Goal: Transaction & Acquisition: Purchase product/service

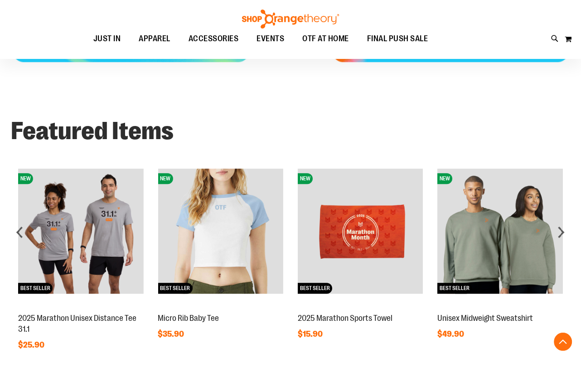
scroll to position [553, 0]
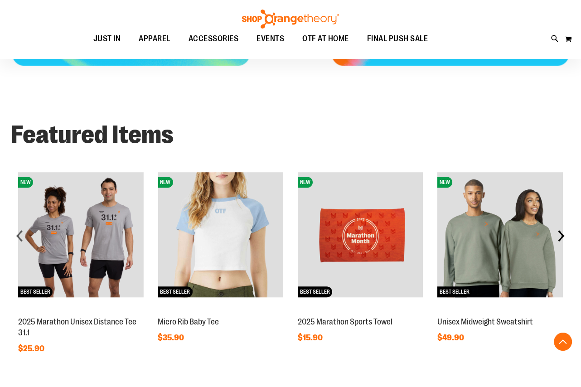
type input "**********"
click at [558, 234] on div "next" at bounding box center [561, 236] width 18 height 18
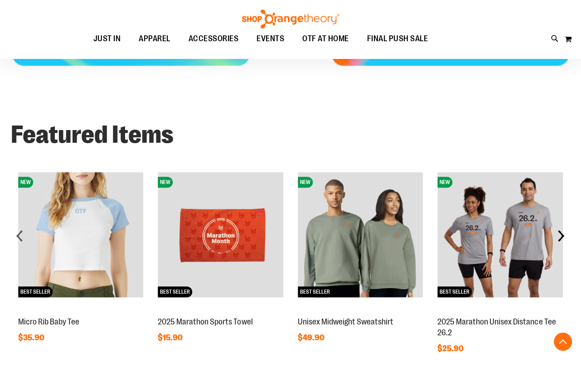
click at [561, 235] on div "next" at bounding box center [561, 236] width 18 height 18
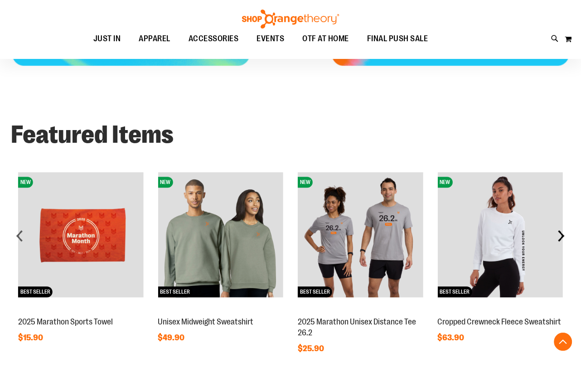
click at [561, 235] on div "next" at bounding box center [561, 236] width 18 height 18
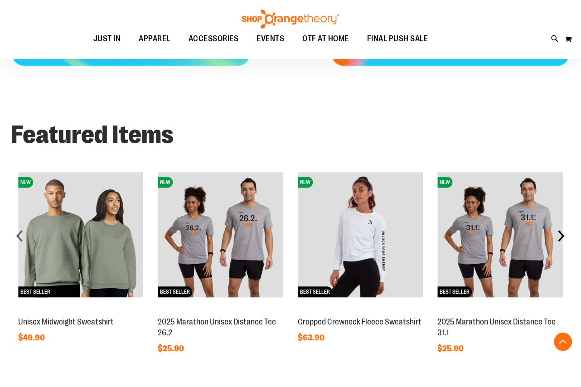
click at [561, 235] on div "next" at bounding box center [561, 236] width 18 height 18
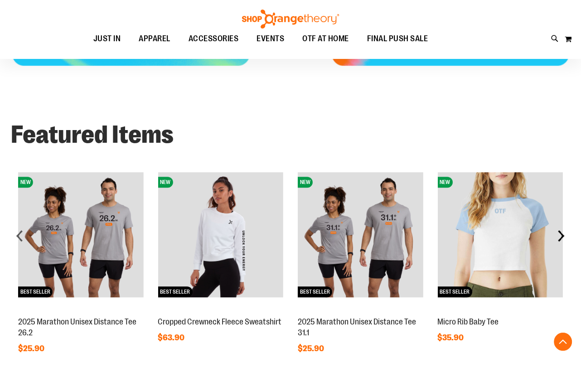
click at [561, 235] on div "next" at bounding box center [561, 236] width 18 height 18
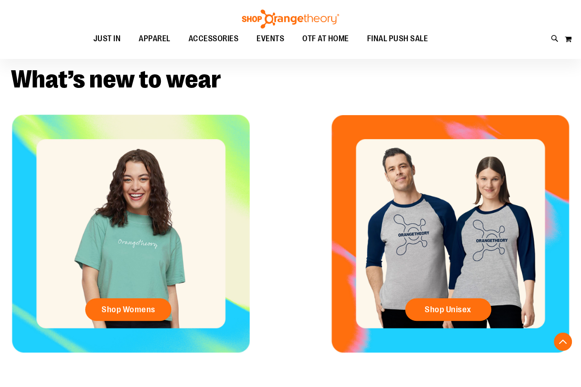
scroll to position [265, 0]
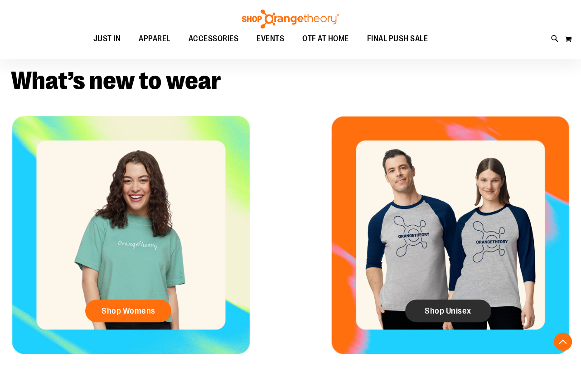
click at [430, 308] on span "Shop Unisex" at bounding box center [448, 311] width 47 height 10
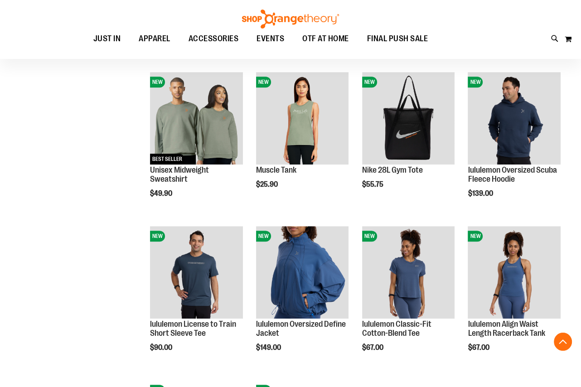
scroll to position [576, 0]
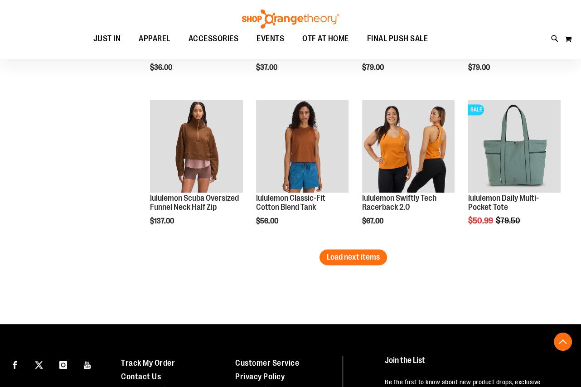
scroll to position [1318, 0]
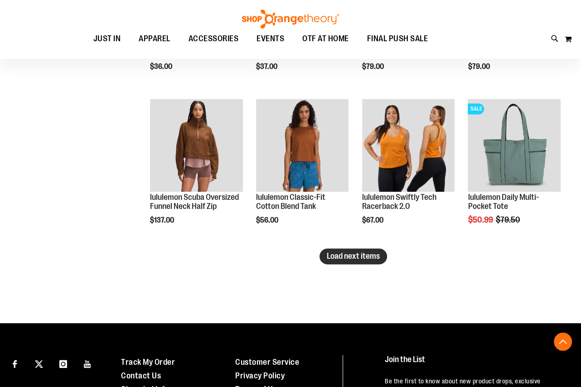
type input "**********"
click at [339, 258] on span "Load next items" at bounding box center [353, 256] width 53 height 9
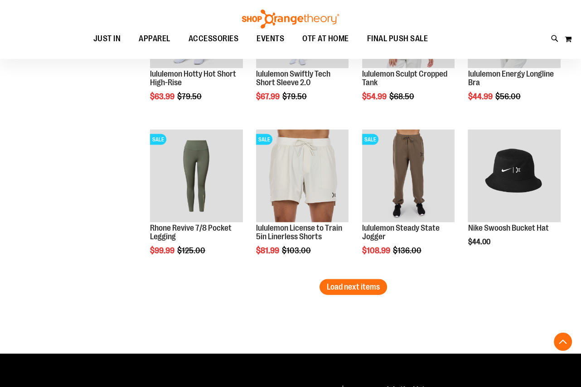
scroll to position [1772, 0]
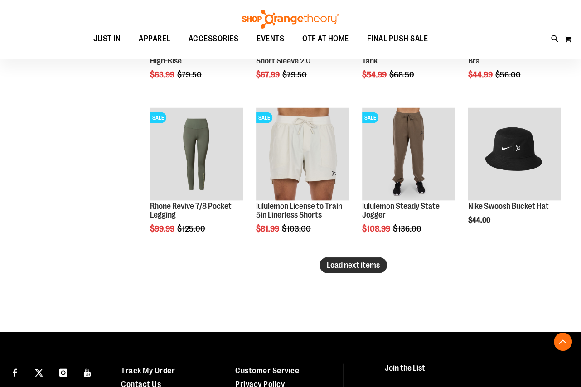
click at [361, 263] on span "Load next items" at bounding box center [353, 265] width 53 height 9
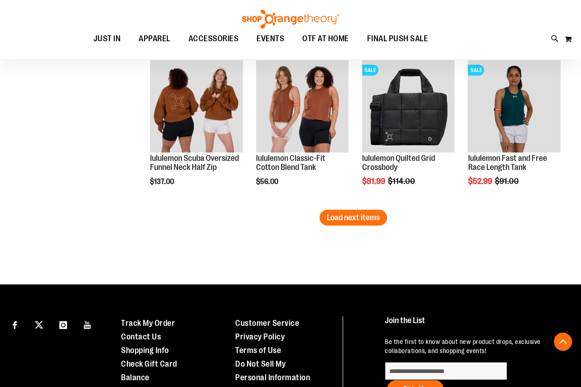
scroll to position [2307, 0]
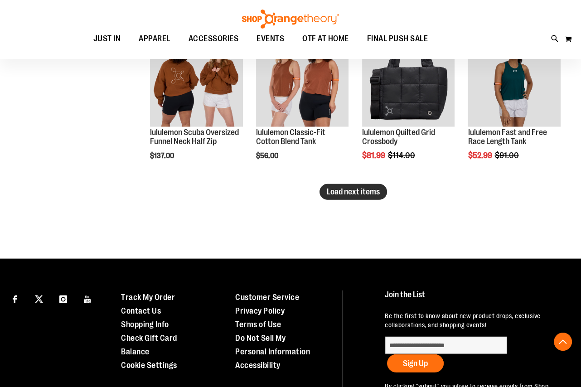
click at [347, 187] on span "Load next items" at bounding box center [353, 191] width 53 height 9
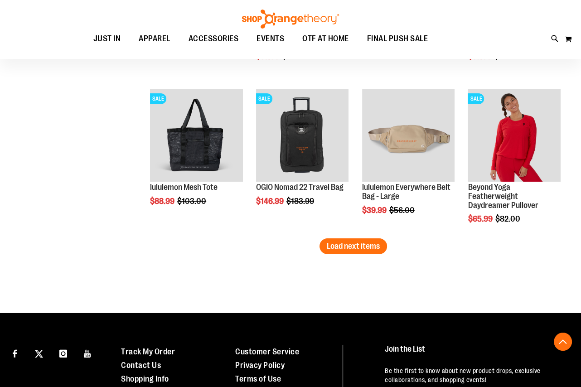
scroll to position [2719, 0]
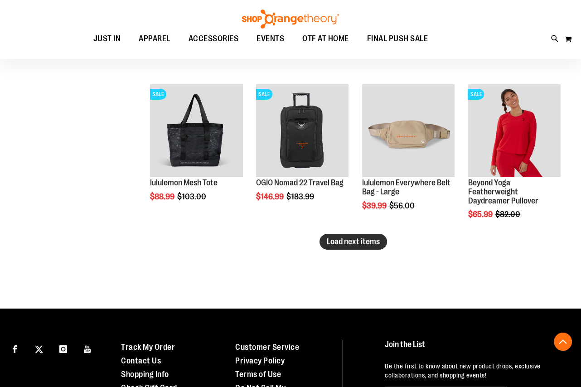
click at [361, 239] on span "Load next items" at bounding box center [353, 241] width 53 height 9
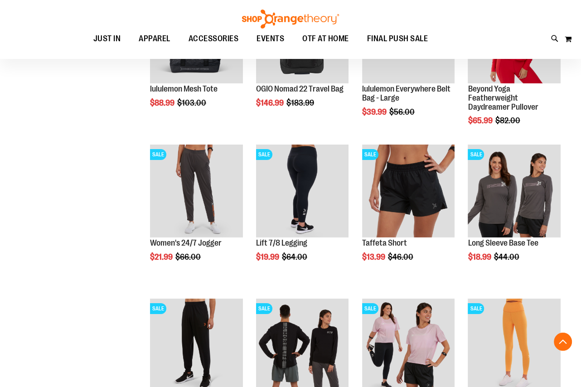
scroll to position [2843, 0]
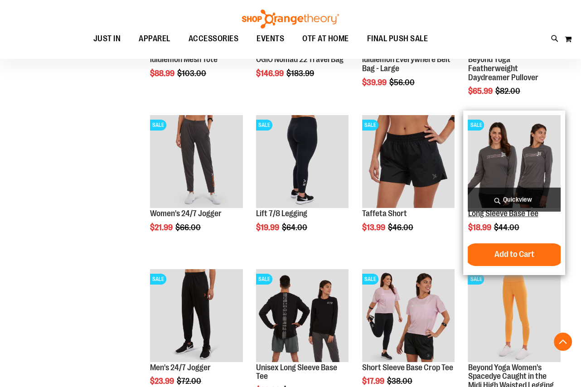
click at [496, 214] on link "Long Sleeve Base Tee" at bounding box center [503, 213] width 70 height 9
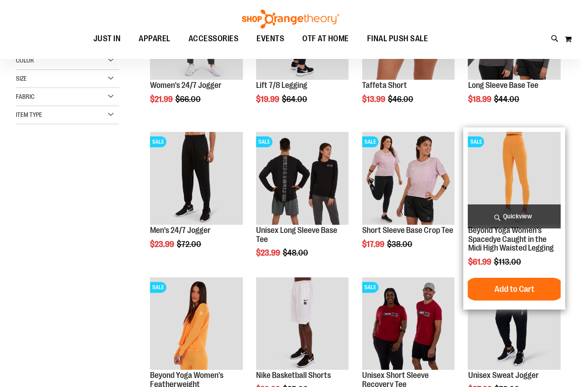
scroll to position [123, 0]
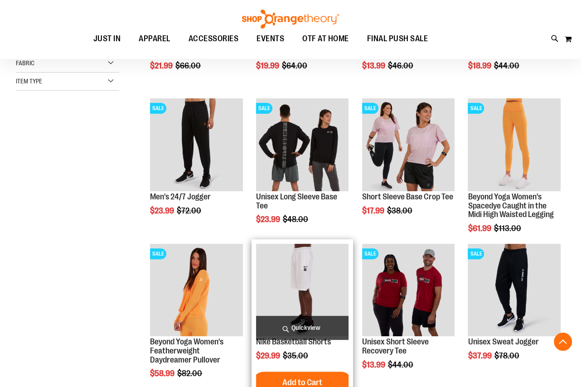
scroll to position [41, 0]
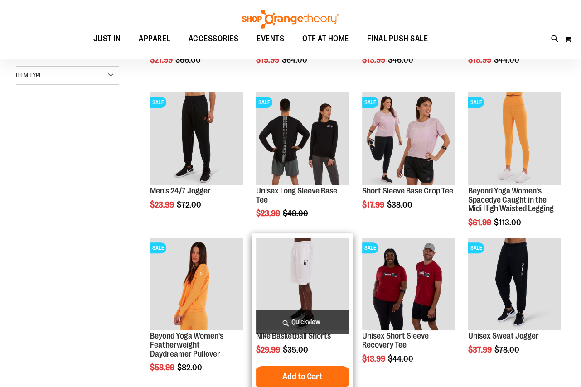
scroll to position [165, 0]
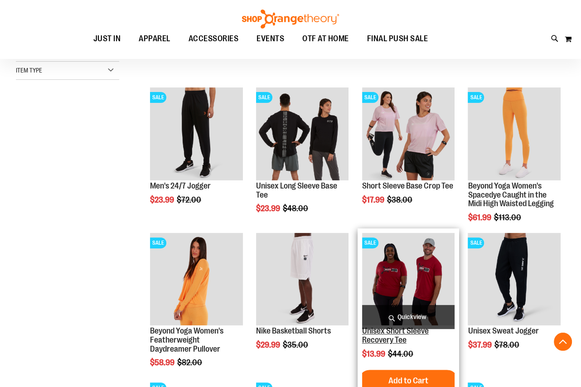
type input "**********"
click at [402, 333] on link "Unisex Short Sleeve Recovery Tee" at bounding box center [395, 335] width 67 height 18
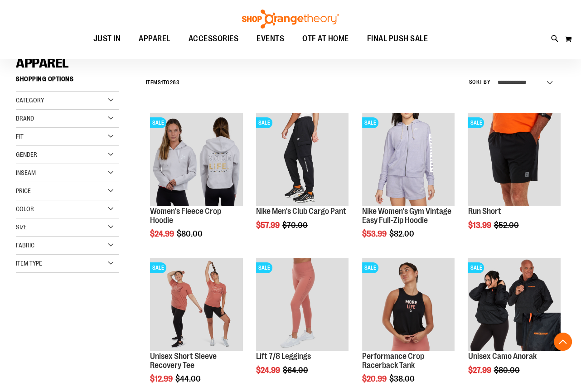
scroll to position [41, 0]
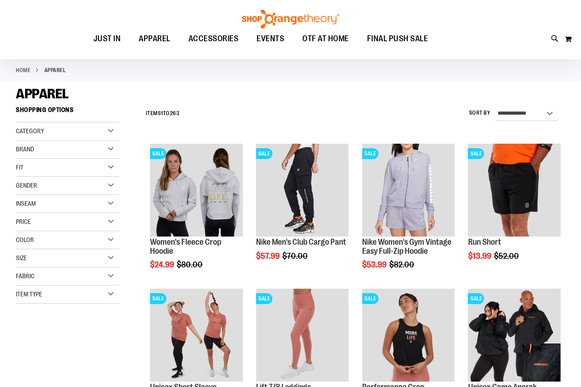
type input "**********"
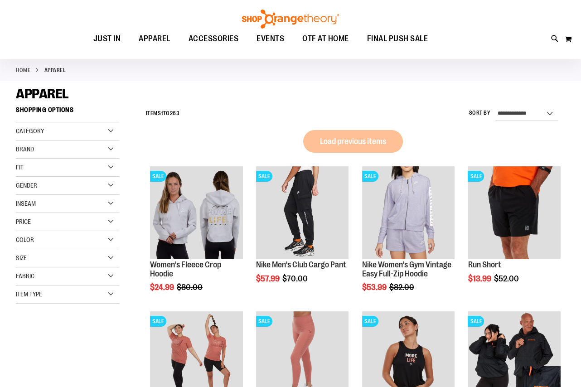
click at [112, 257] on div "Size" at bounding box center [67, 258] width 103 height 18
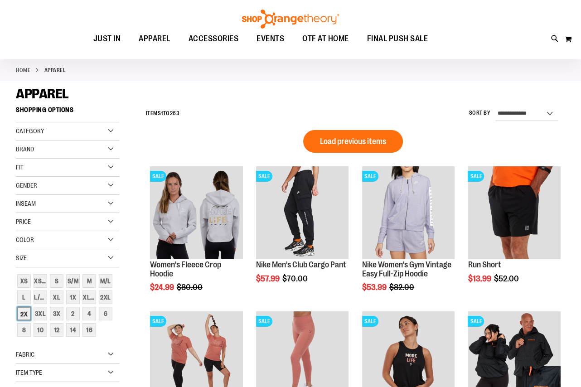
click at [25, 313] on div "2X" at bounding box center [24, 314] width 14 height 14
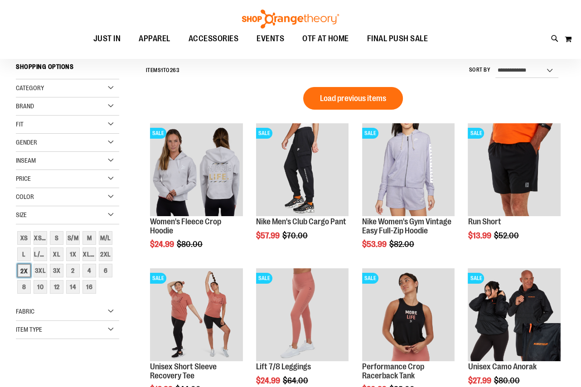
scroll to position [84, 0]
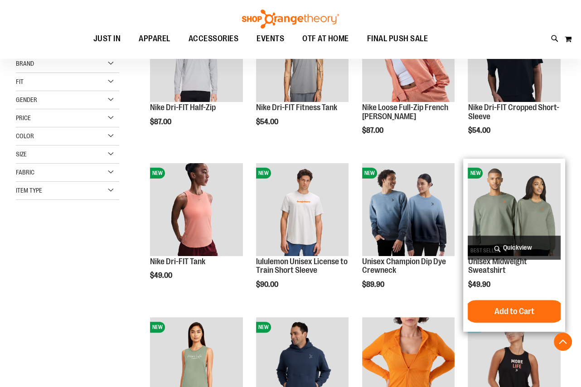
scroll to position [208, 0]
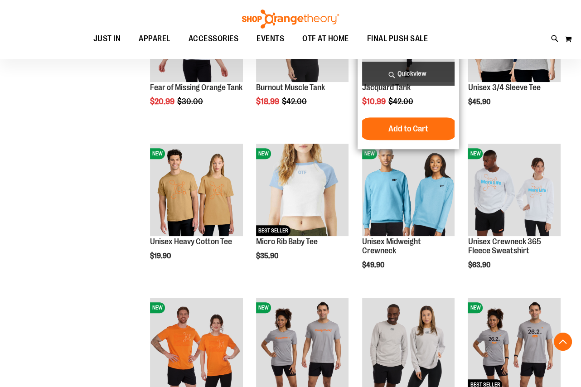
scroll to position [661, 0]
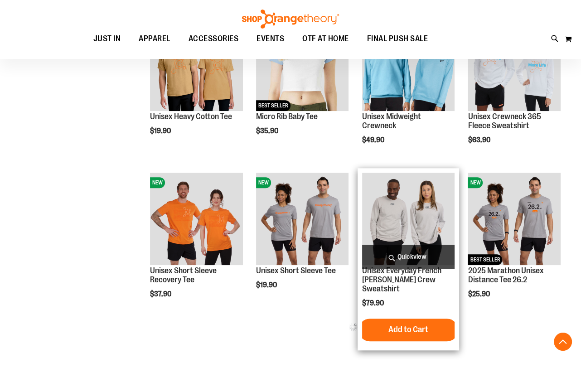
scroll to position [785, 0]
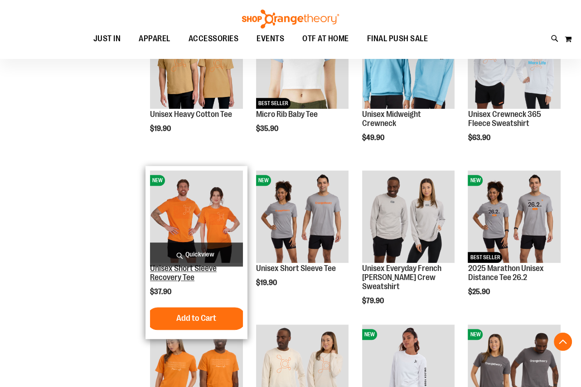
click at [169, 271] on link "Unisex Short Sleeve Recovery Tee" at bounding box center [183, 273] width 67 height 18
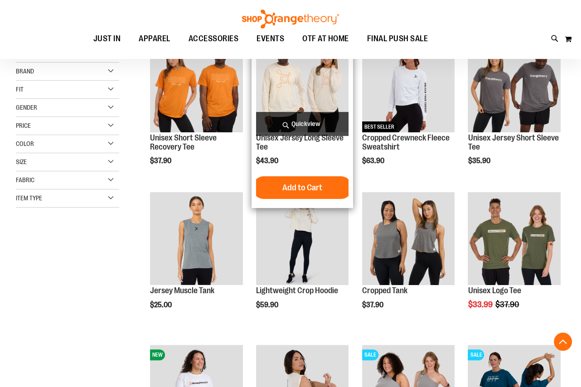
scroll to position [126, 0]
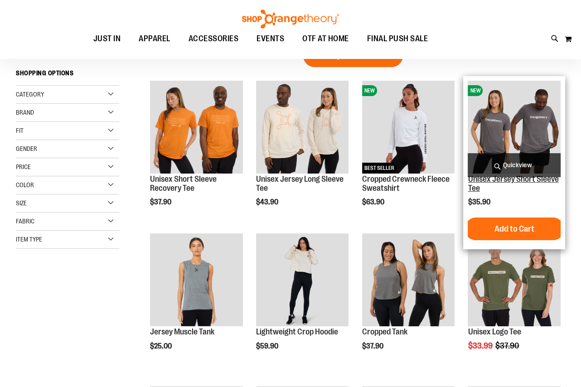
type input "**********"
click at [506, 181] on link "Unisex Jersey Short Sleeve Tee" at bounding box center [513, 184] width 91 height 18
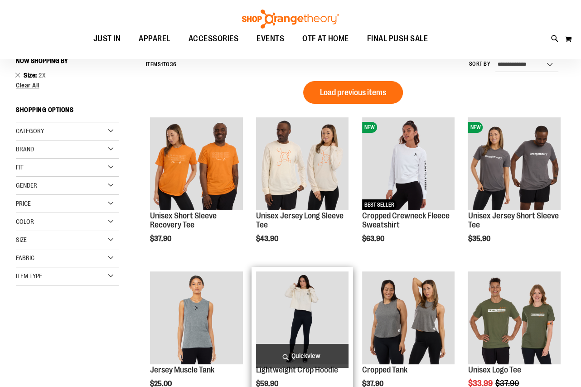
scroll to position [85, 0]
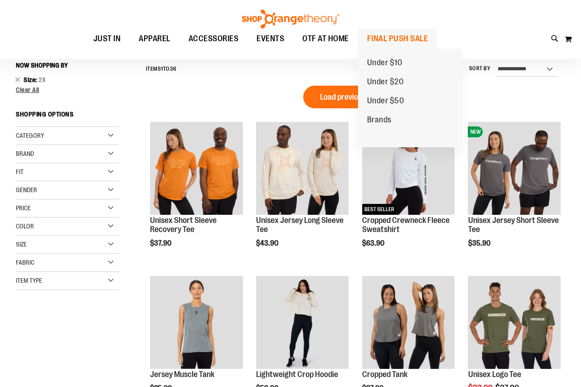
type input "**********"
click at [398, 41] on span "FINAL PUSH SALE" at bounding box center [397, 39] width 61 height 20
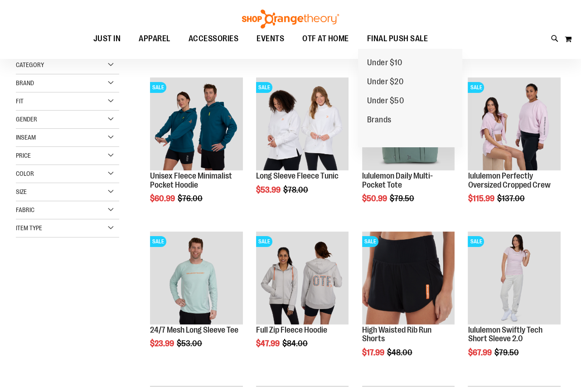
scroll to position [123, 0]
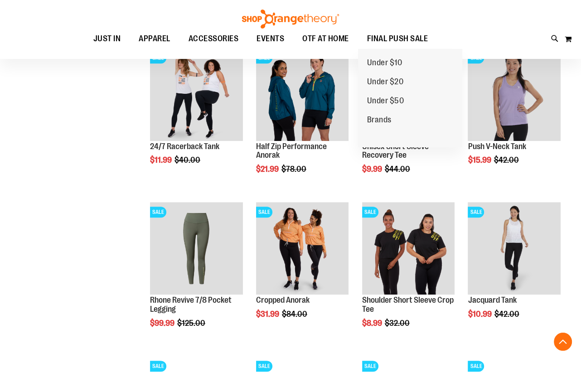
scroll to position [453, 0]
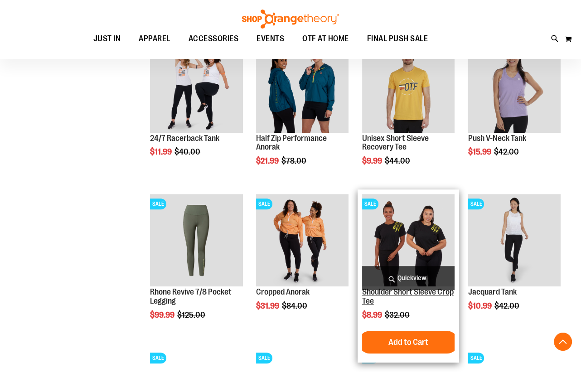
type input "**********"
click at [404, 292] on link "Shoulder Short Sleeve Crop Tee" at bounding box center [408, 296] width 92 height 18
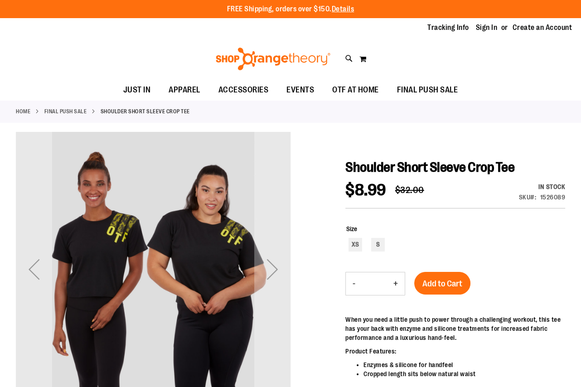
type input "**********"
click at [378, 244] on div "S" at bounding box center [378, 245] width 14 height 14
type input "***"
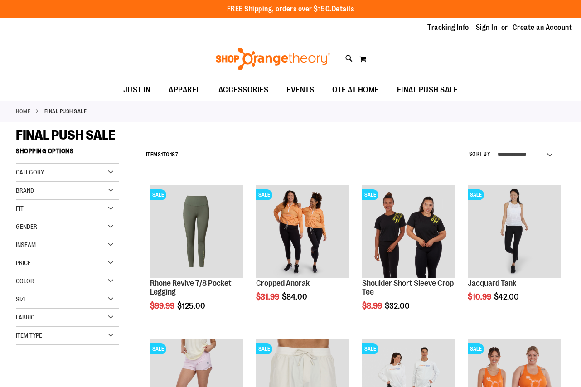
scroll to position [453, 0]
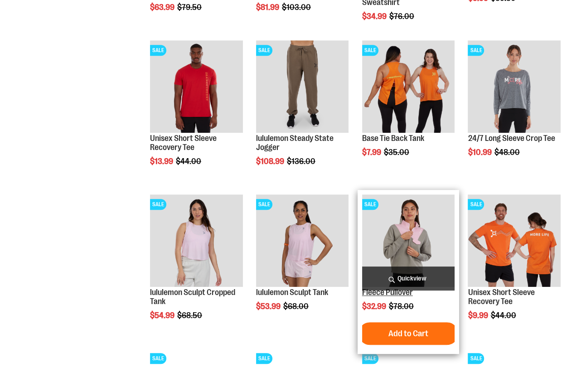
type input "**********"
click at [390, 293] on link "Fleece Pullover" at bounding box center [387, 292] width 51 height 9
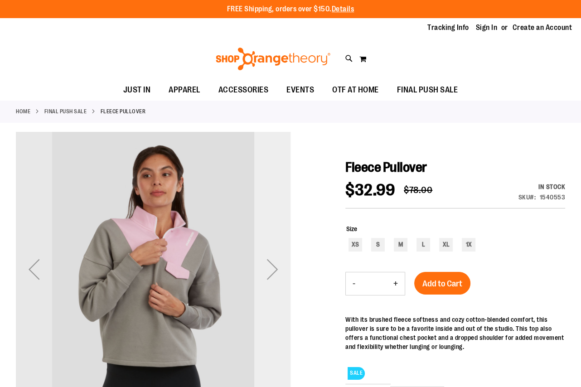
type input "**********"
click at [268, 268] on div "Next" at bounding box center [272, 269] width 36 height 36
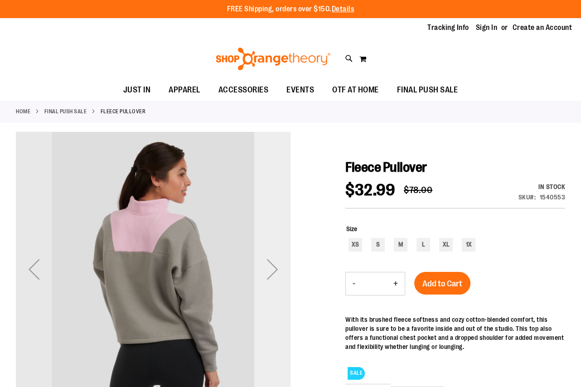
click at [268, 268] on div "Next" at bounding box center [272, 269] width 36 height 36
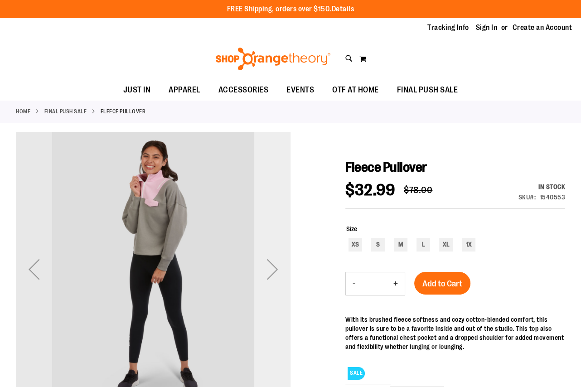
click at [268, 268] on div "Next" at bounding box center [272, 269] width 36 height 36
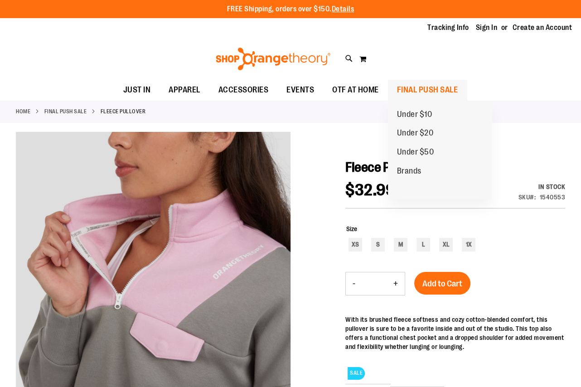
click at [439, 89] on span "FINAL PUSH SALE" at bounding box center [427, 90] width 61 height 20
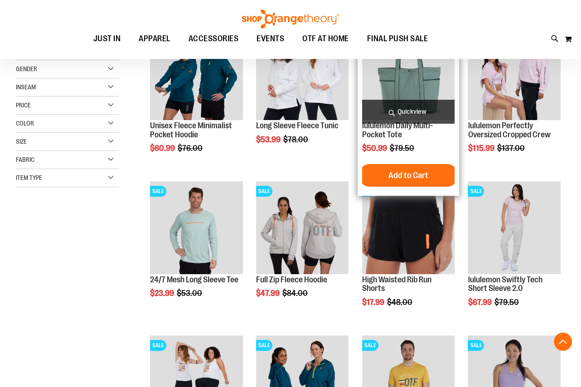
scroll to position [164, 0]
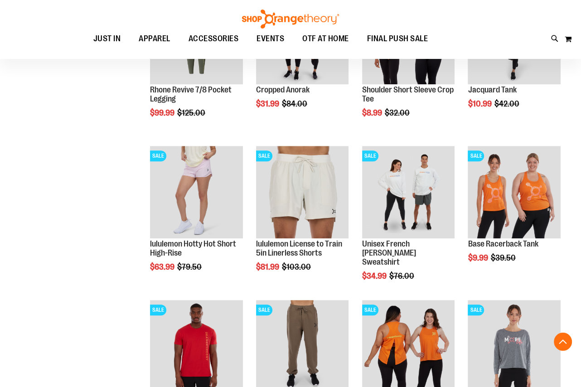
scroll to position [659, 0]
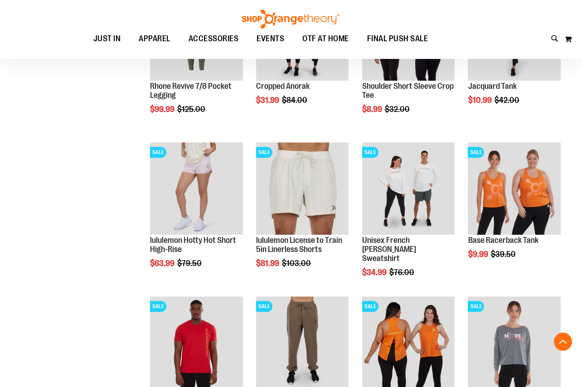
scroll to position [824, 0]
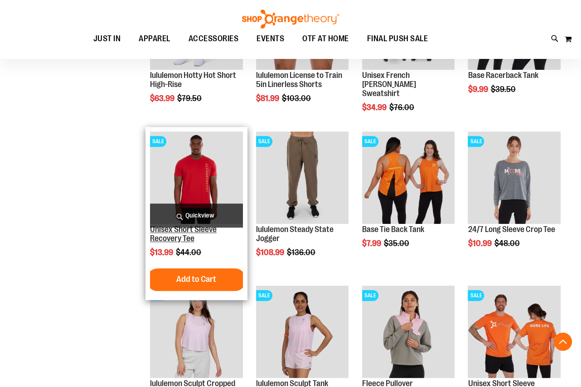
type input "**********"
click at [183, 229] on link "Unisex Short Sleeve Recovery Tee" at bounding box center [183, 234] width 67 height 18
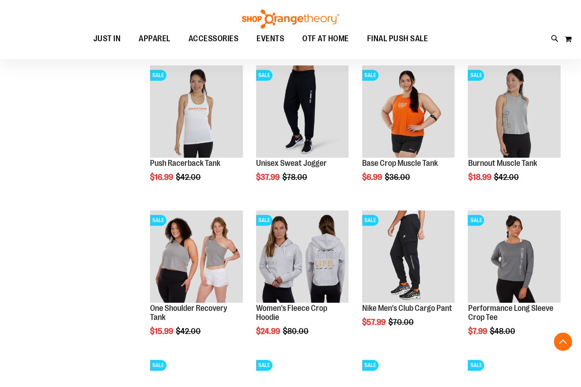
scroll to position [598, 0]
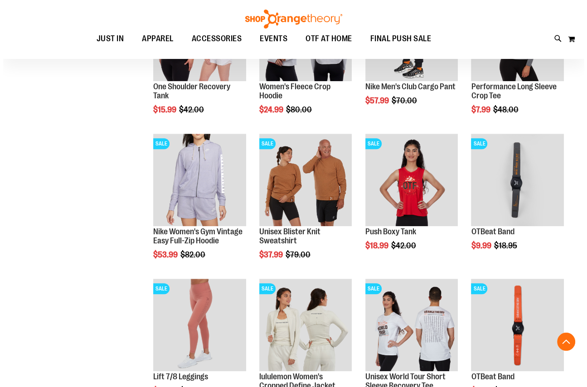
scroll to position [804, 0]
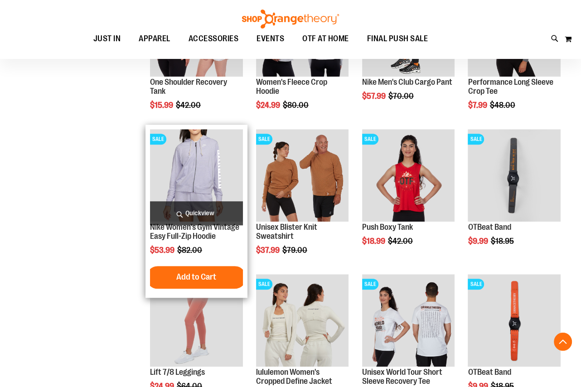
type input "**********"
click at [200, 225] on span "Quickview" at bounding box center [196, 213] width 92 height 24
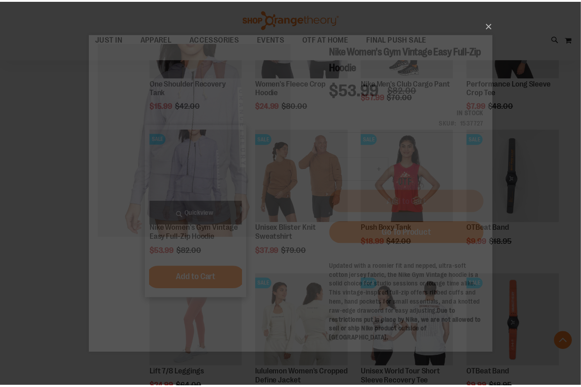
scroll to position [0, 0]
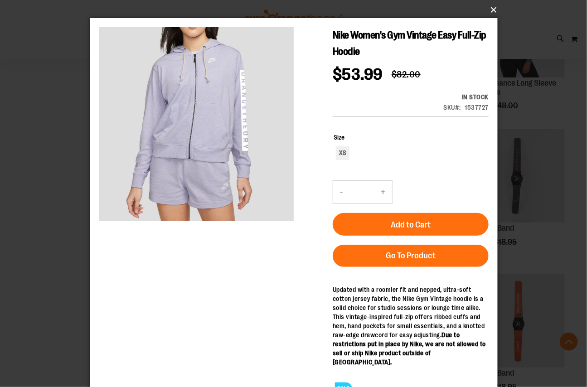
click at [490, 8] on button "×" at bounding box center [296, 10] width 408 height 20
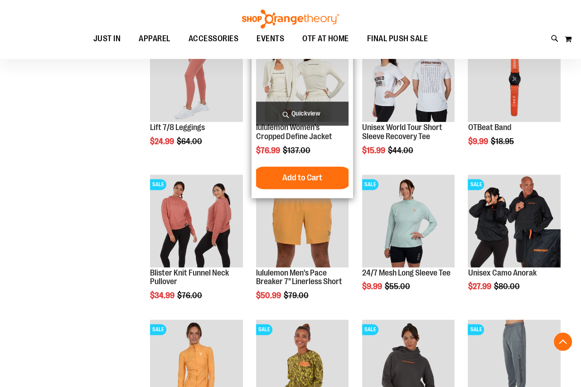
scroll to position [1051, 0]
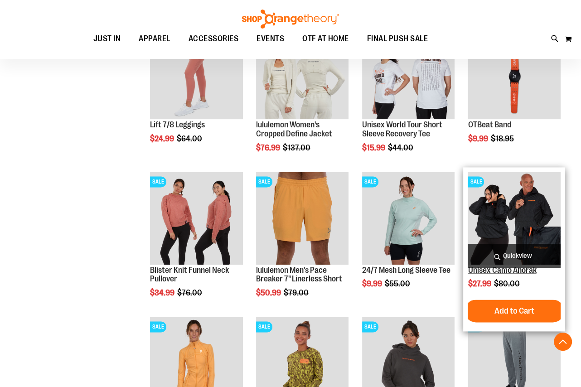
click at [500, 268] on link "Unisex Camo Anorak" at bounding box center [502, 270] width 68 height 9
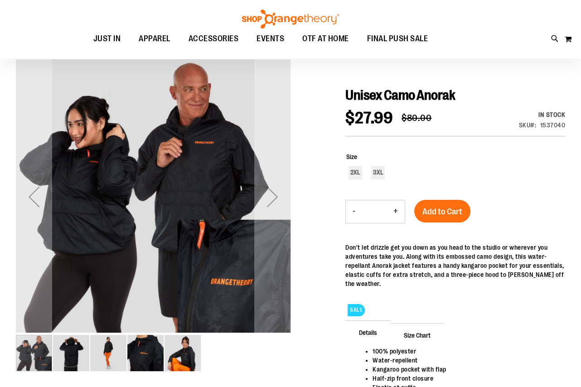
scroll to position [82, 0]
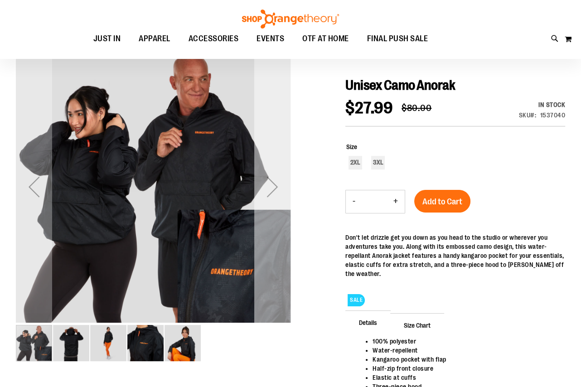
type input "**********"
click at [277, 188] on div "Next" at bounding box center [272, 187] width 36 height 36
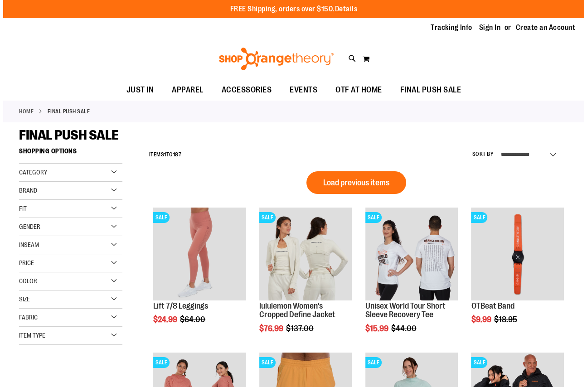
scroll to position [415, 0]
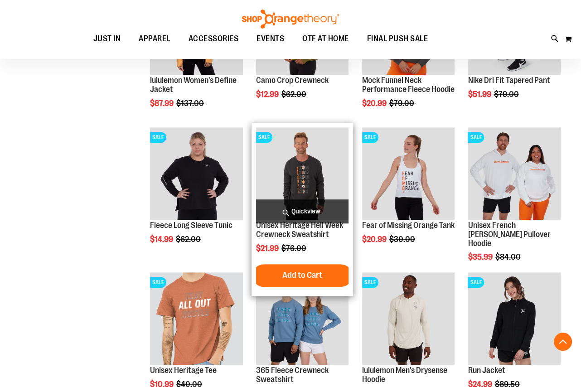
type input "**********"
click at [287, 223] on span "Quickview" at bounding box center [302, 211] width 92 height 24
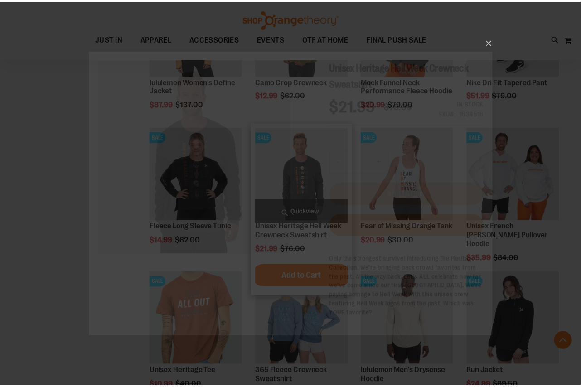
scroll to position [0, 0]
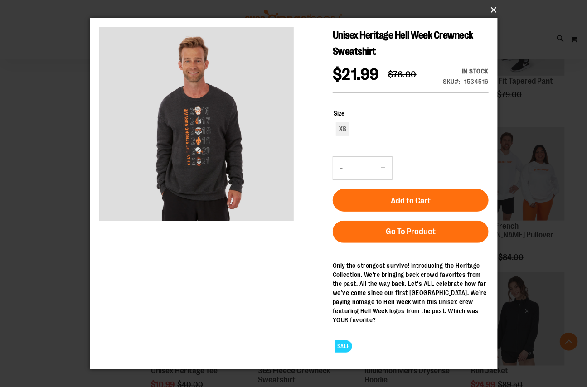
click at [494, 9] on button "×" at bounding box center [296, 10] width 408 height 20
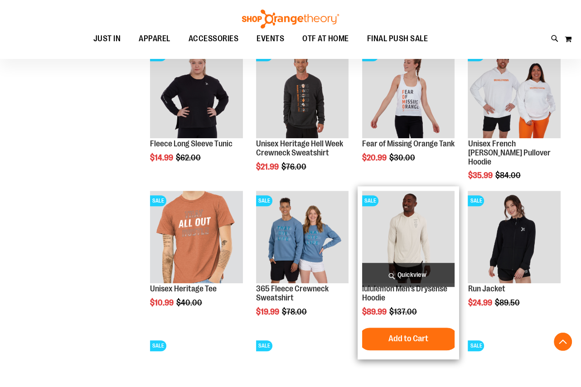
scroll to position [498, 0]
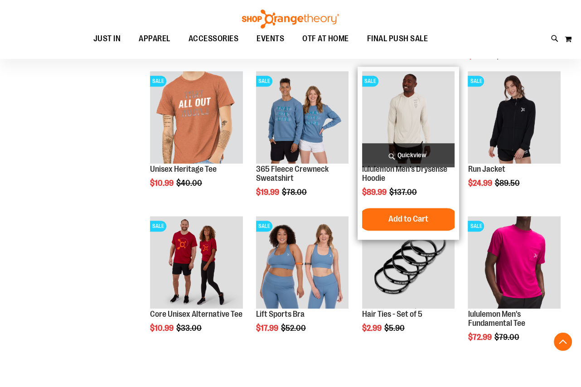
scroll to position [621, 0]
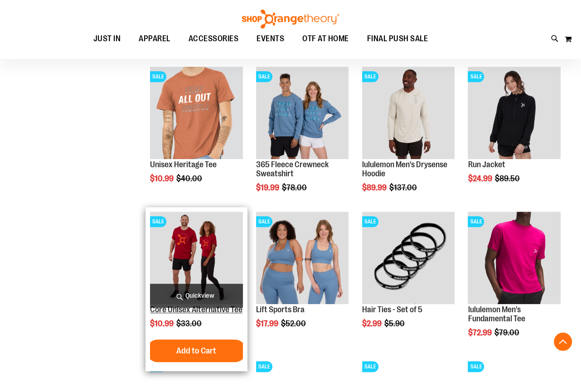
click at [217, 310] on link "Core Unisex Alternative Tee" at bounding box center [196, 309] width 92 height 9
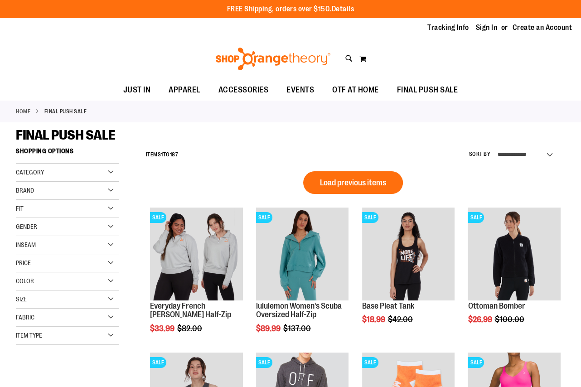
scroll to position [515, 0]
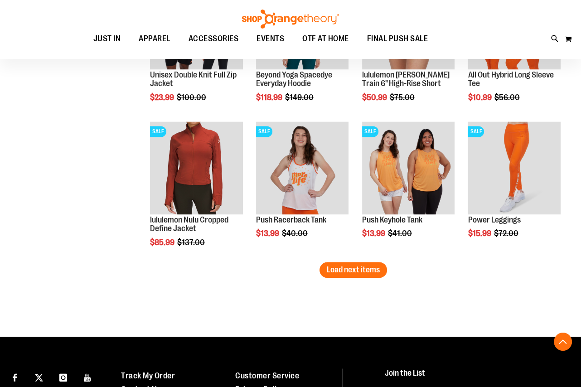
scroll to position [1298, 0]
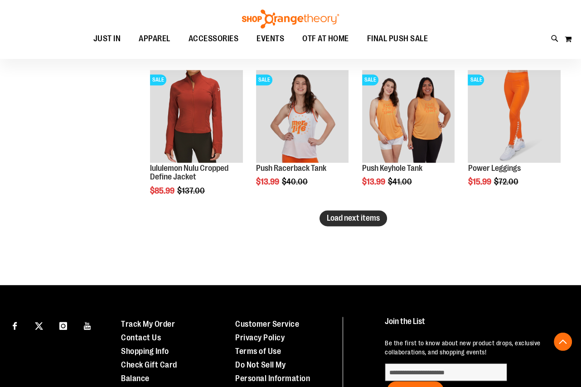
type input "**********"
click at [342, 222] on button "Load next items" at bounding box center [354, 218] width 68 height 16
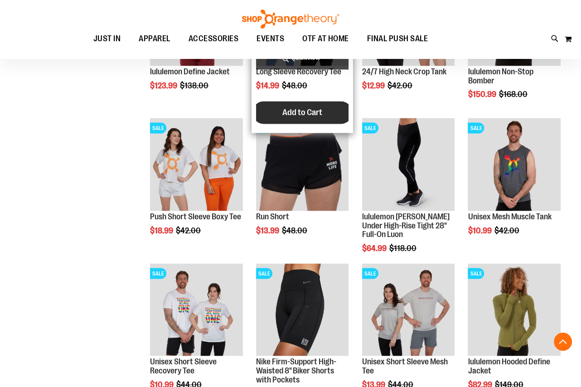
scroll to position [1669, 0]
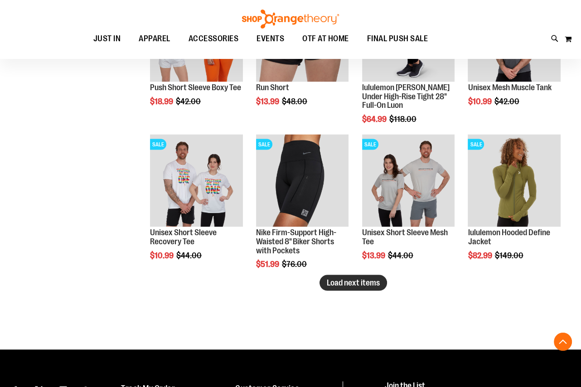
click at [353, 286] on span "Load next items" at bounding box center [353, 282] width 53 height 9
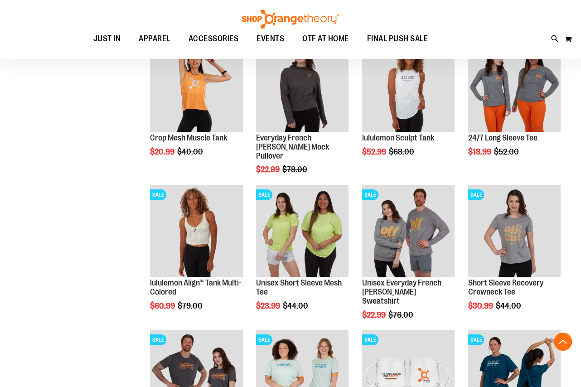
scroll to position [1958, 0]
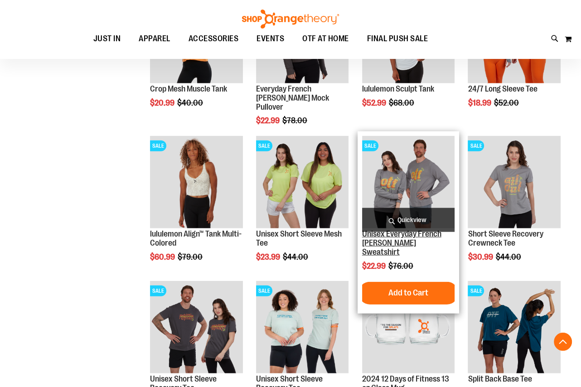
click at [393, 236] on link "Unisex Everyday French [PERSON_NAME] Sweatshirt" at bounding box center [401, 242] width 79 height 27
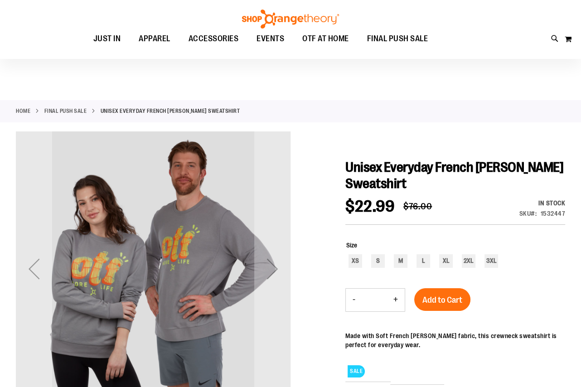
scroll to position [82, 0]
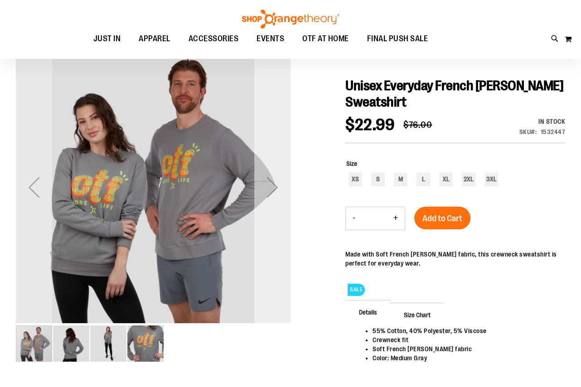
type input "**********"
click at [271, 189] on div "Next" at bounding box center [272, 187] width 36 height 36
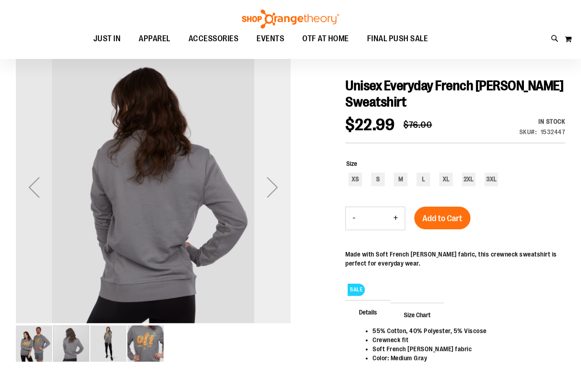
click at [271, 189] on div "Next" at bounding box center [272, 187] width 36 height 36
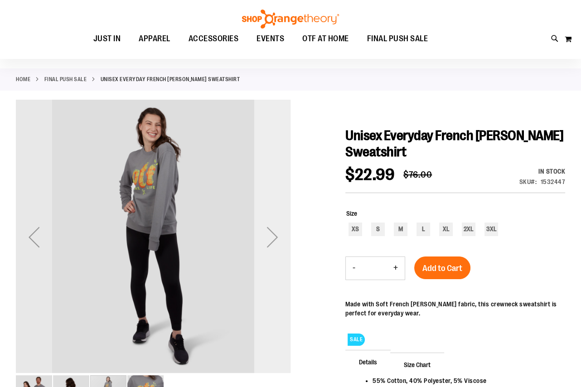
scroll to position [41, 0]
